Goal: Information Seeking & Learning: Learn about a topic

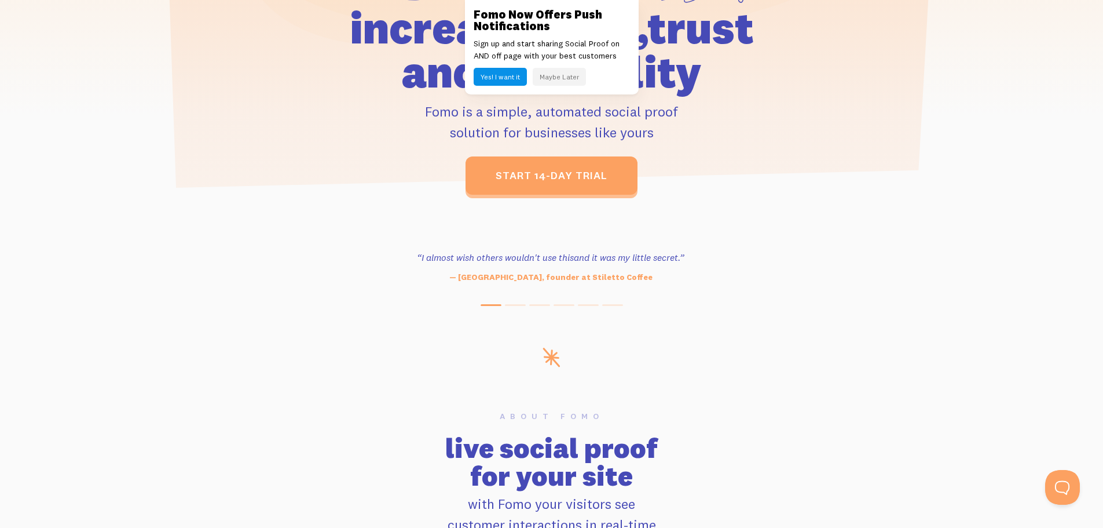
scroll to position [116, 0]
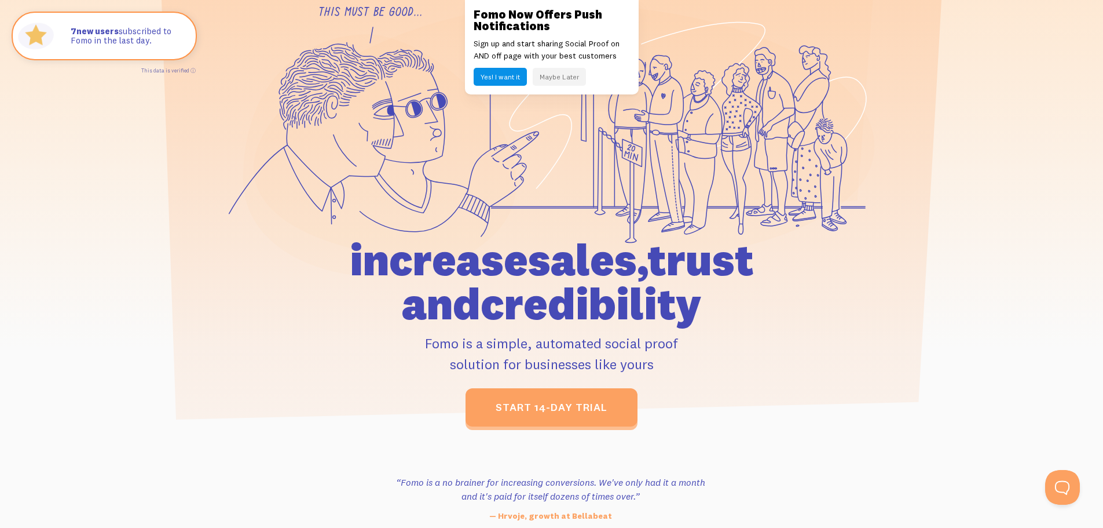
click at [572, 77] on button "Maybe Later" at bounding box center [559, 77] width 53 height 18
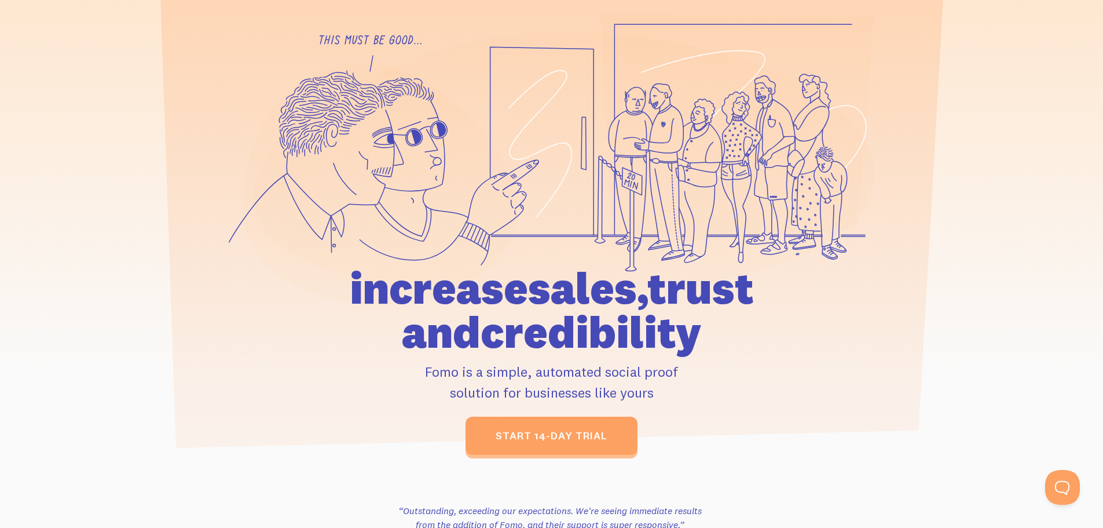
scroll to position [0, 0]
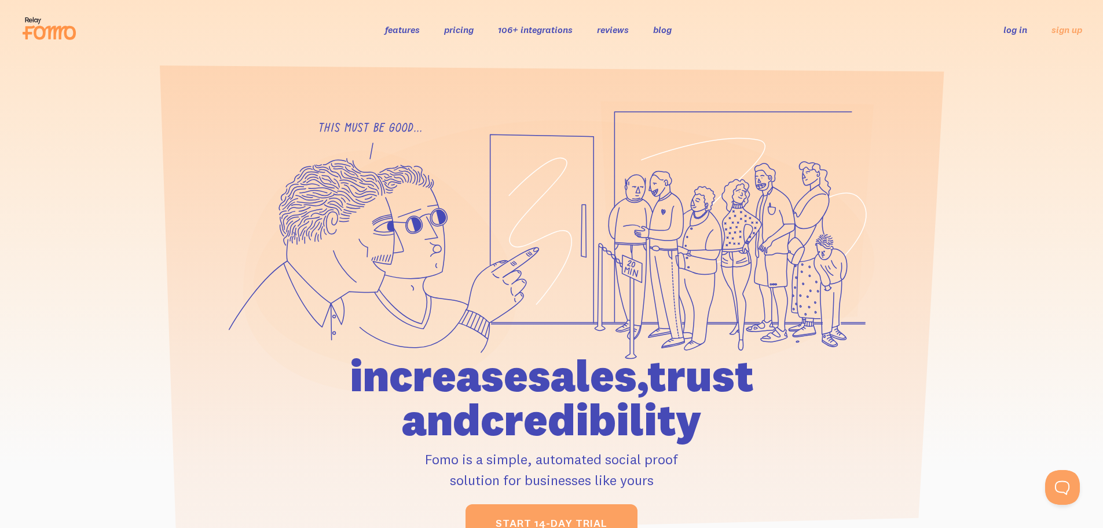
click at [405, 27] on link "features" at bounding box center [402, 30] width 35 height 12
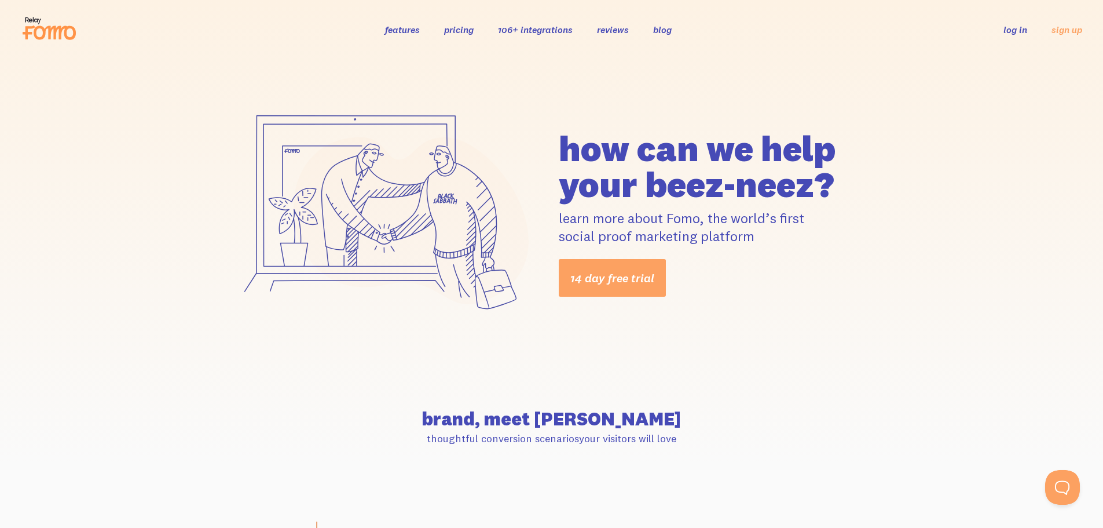
click at [449, 27] on link "pricing" at bounding box center [459, 30] width 30 height 12
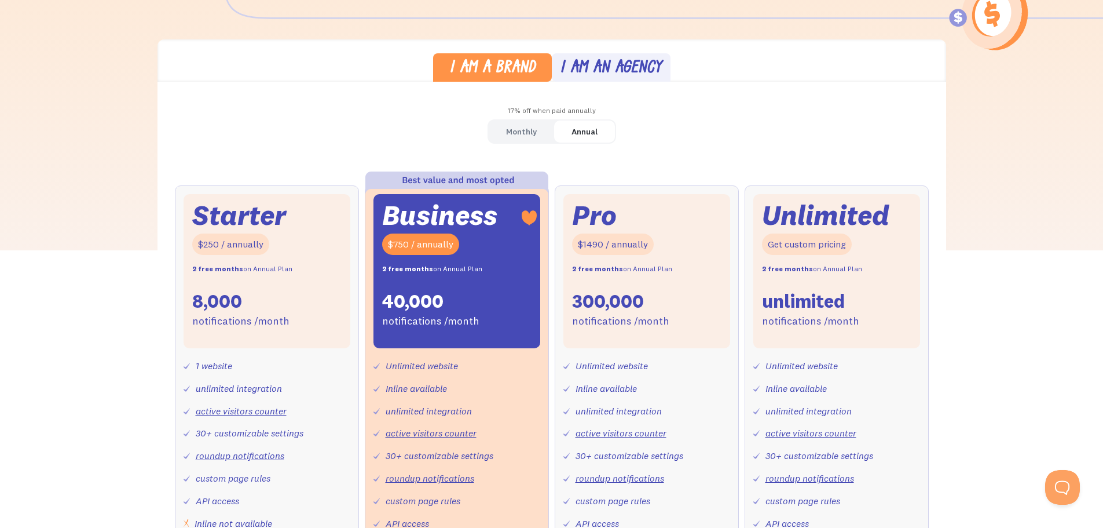
scroll to position [348, 0]
